Goal: Transaction & Acquisition: Purchase product/service

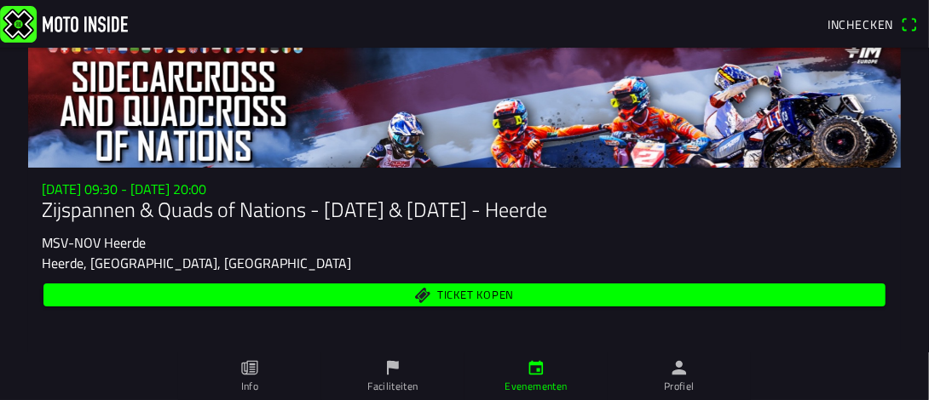
click at [464, 294] on span "Ticket kopen" at bounding box center [475, 295] width 77 height 11
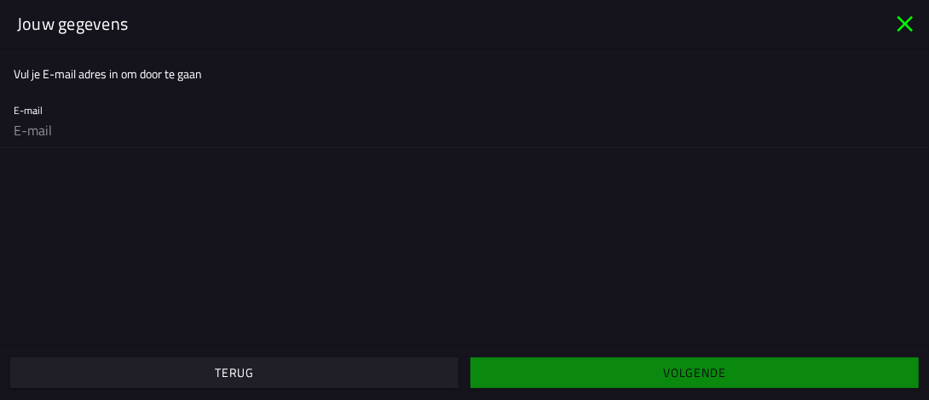
click at [131, 105] on div "E-mail" at bounding box center [464, 120] width 901 height 55
click at [72, 111] on div "E-mail" at bounding box center [464, 120] width 901 height 55
click at [61, 131] on input "email" at bounding box center [464, 130] width 901 height 34
type input "[EMAIL_ADDRESS][DOMAIN_NAME]"
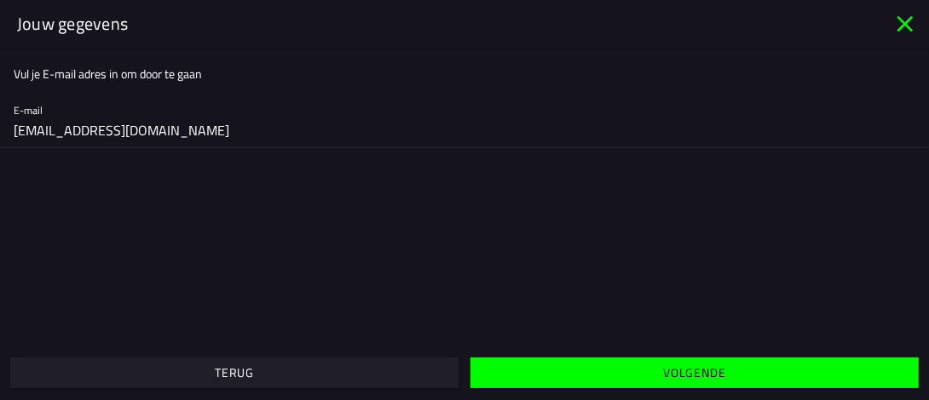
click at [0, 0] on slot "Volgende" at bounding box center [0, 0] width 0 height 0
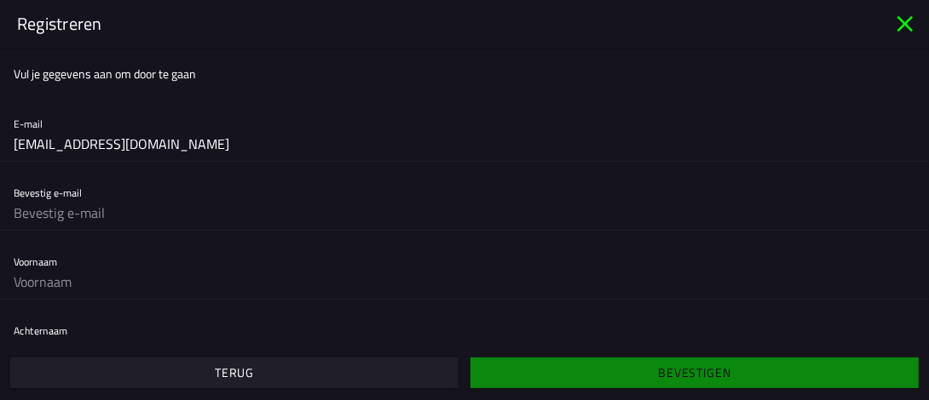
click at [141, 210] on input "text" at bounding box center [464, 213] width 901 height 34
click at [138, 216] on input "text" at bounding box center [464, 213] width 901 height 34
type input "[EMAIL_ADDRESS][DOMAIN_NAME]"
type input "Henny"
type input "[PERSON_NAME]"
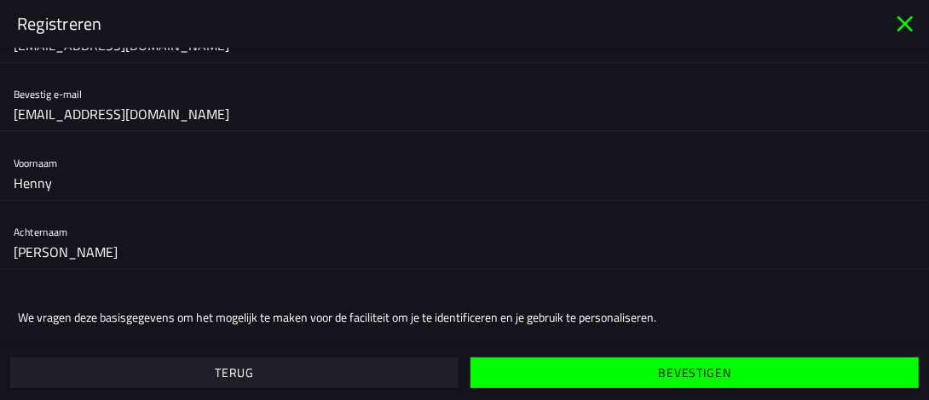
scroll to position [144, 0]
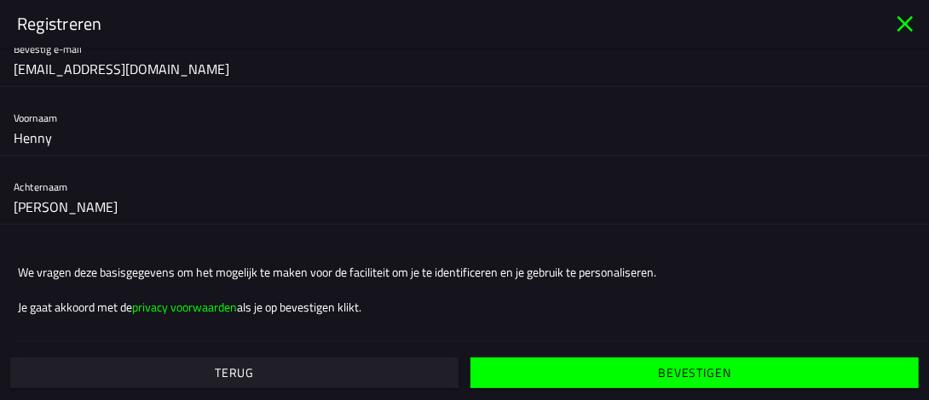
click at [0, 0] on slot "Bevestigen" at bounding box center [0, 0] width 0 height 0
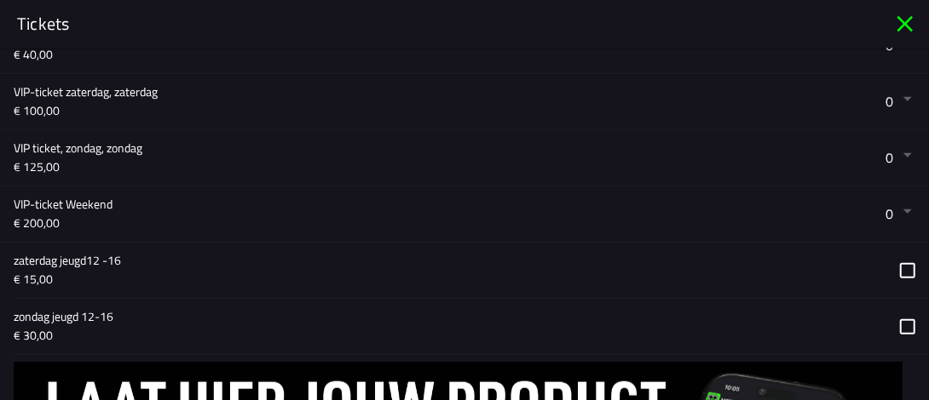
scroll to position [596, 0]
